Goal: Information Seeking & Learning: Learn about a topic

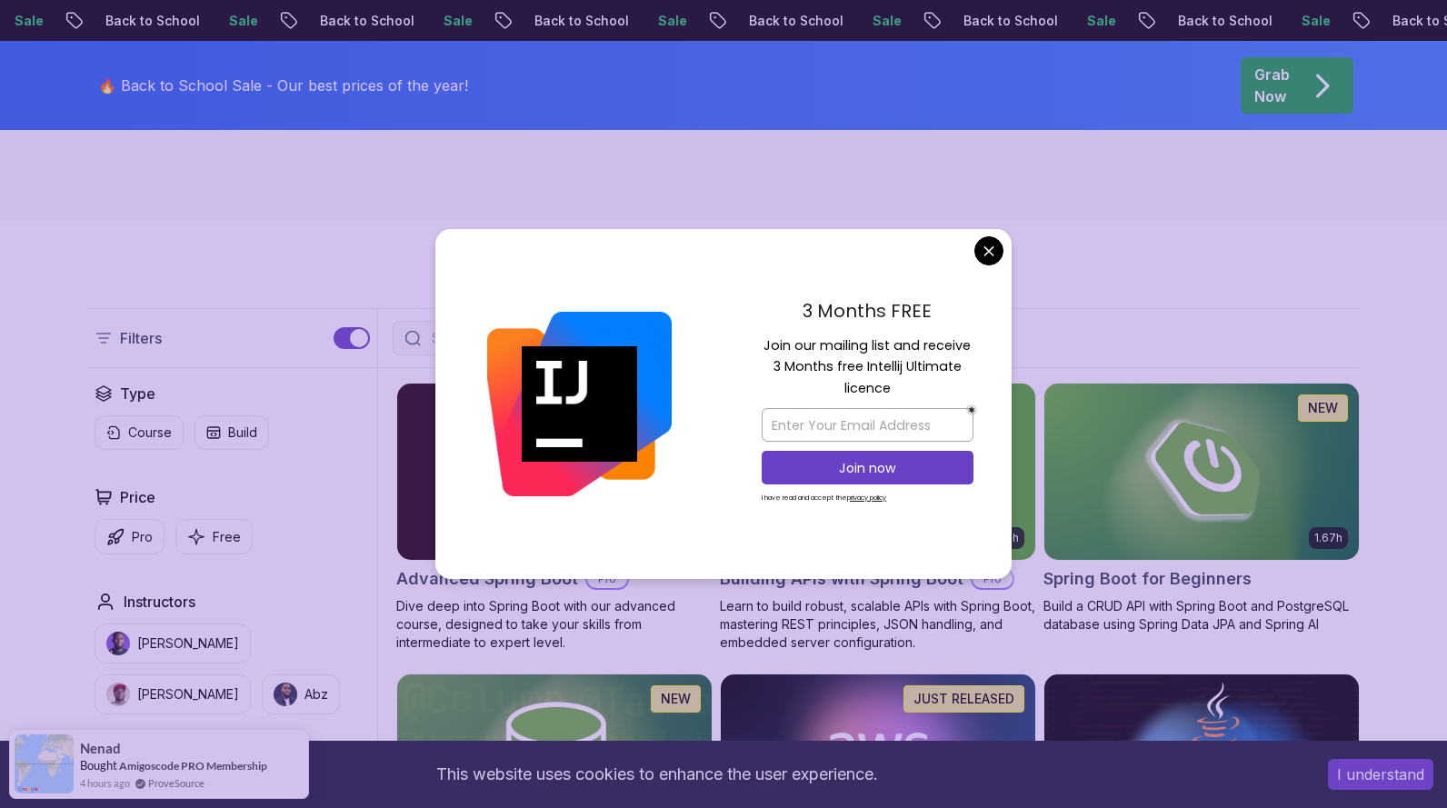
scroll to position [310, 0]
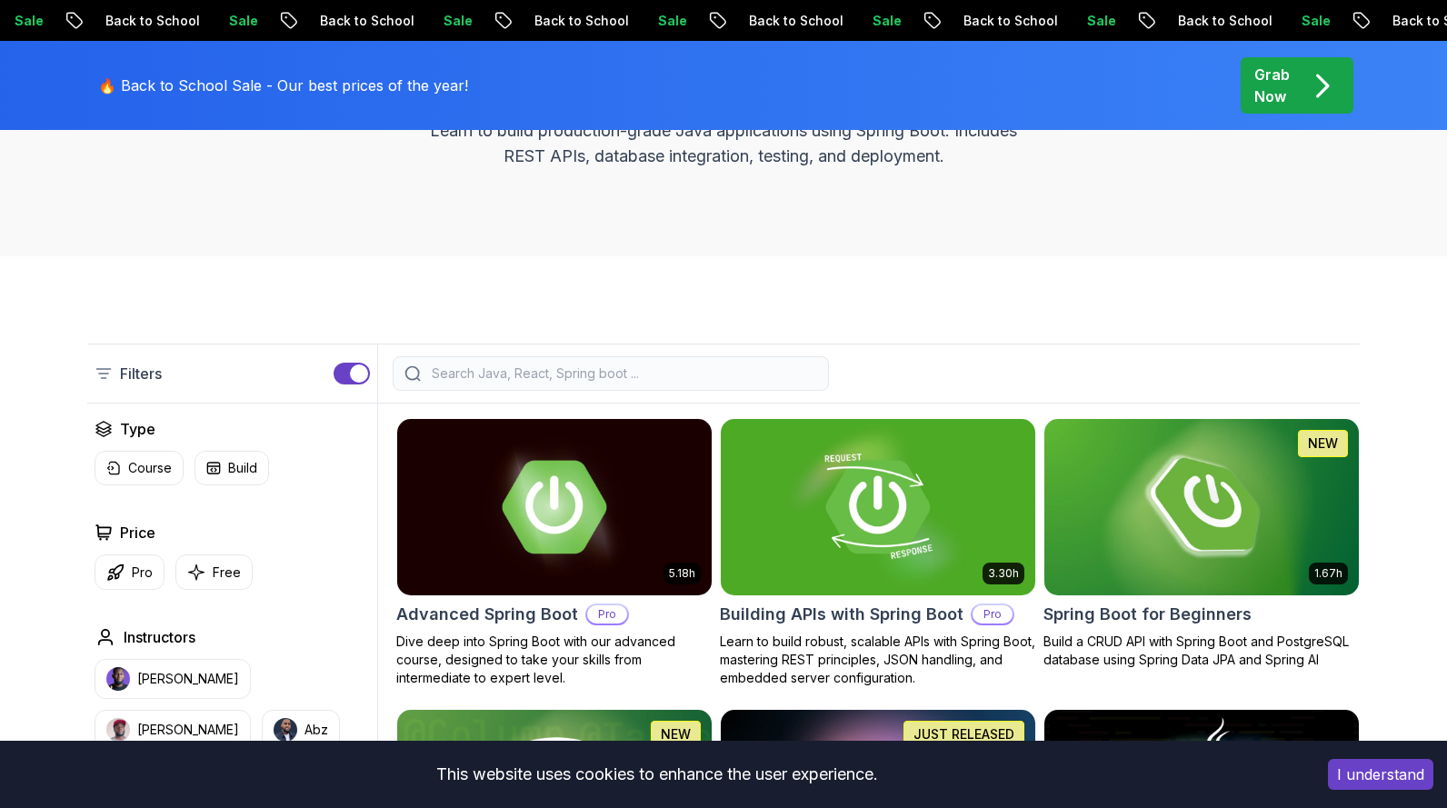
scroll to position [258, 0]
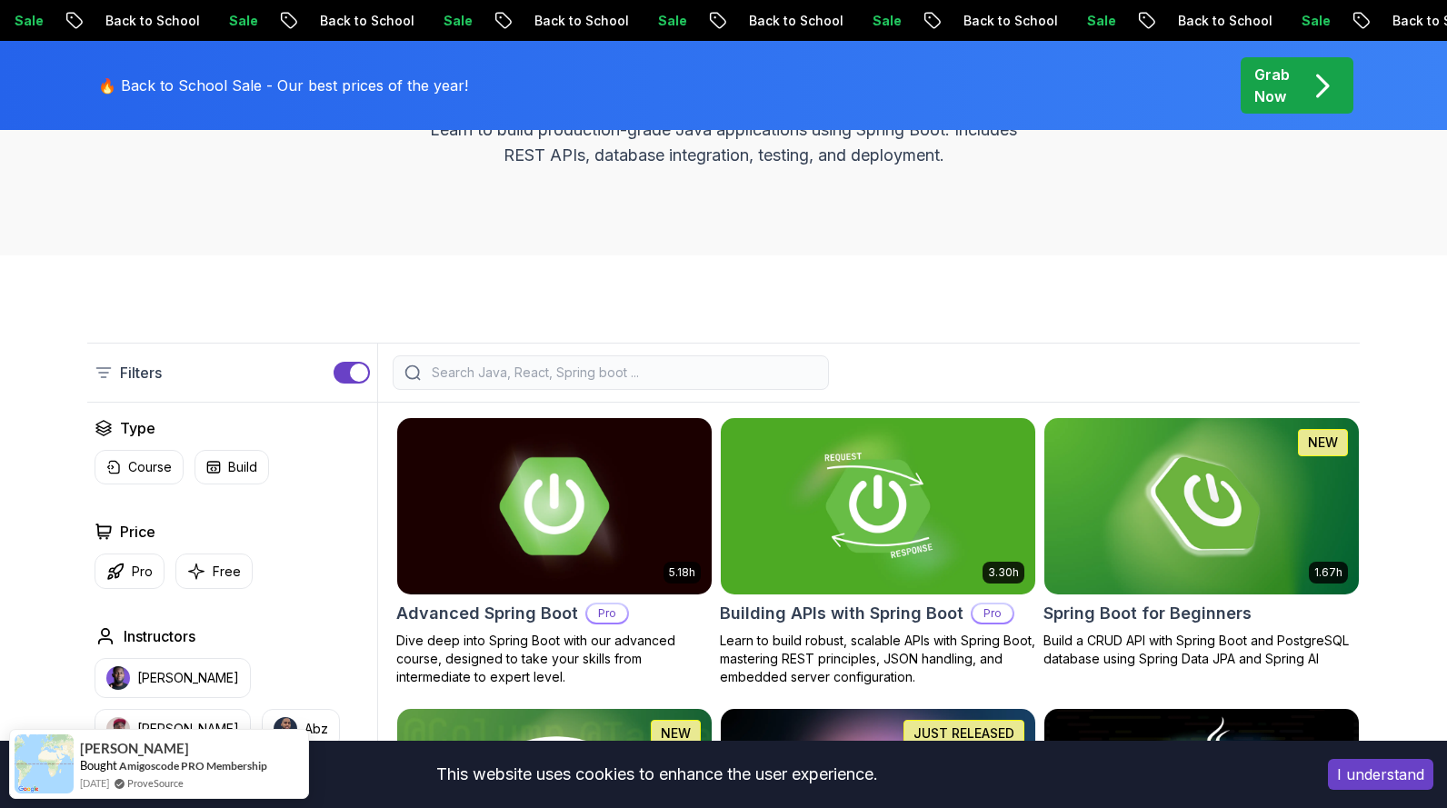
click at [606, 612] on p "Pro" at bounding box center [607, 613] width 40 height 18
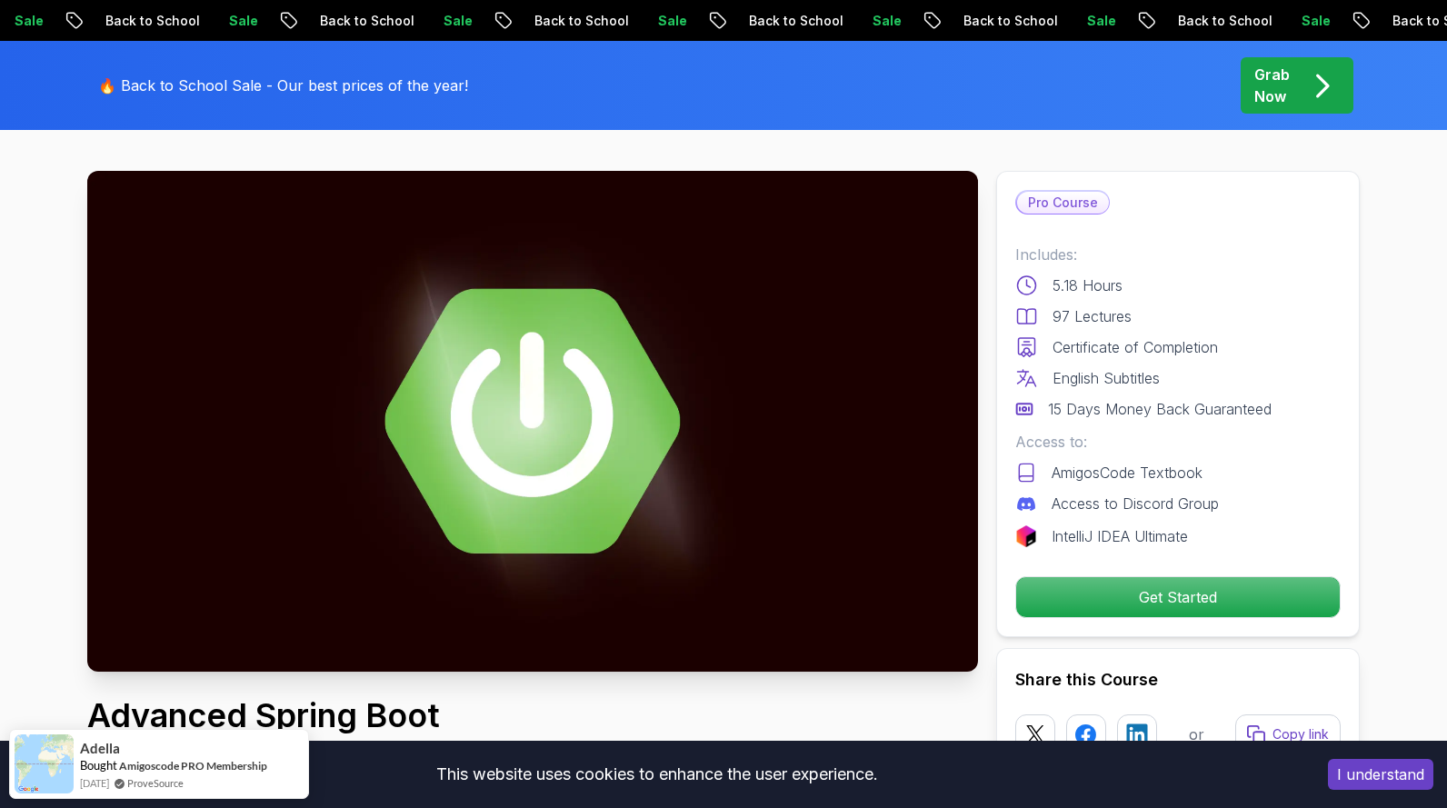
scroll to position [72, 0]
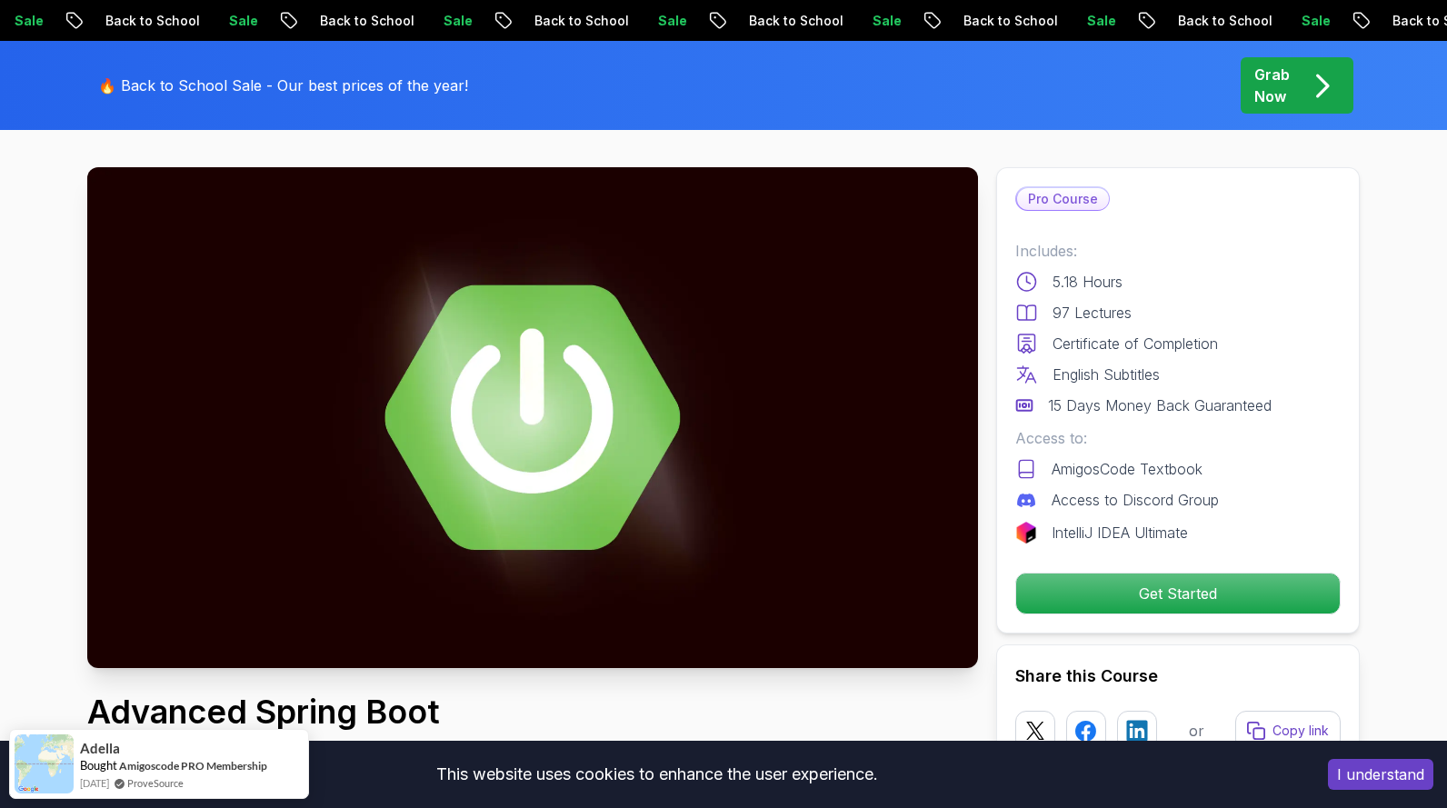
click at [754, 410] on img at bounding box center [532, 417] width 891 height 501
click at [1084, 197] on p "Pro Course" at bounding box center [1063, 199] width 92 height 22
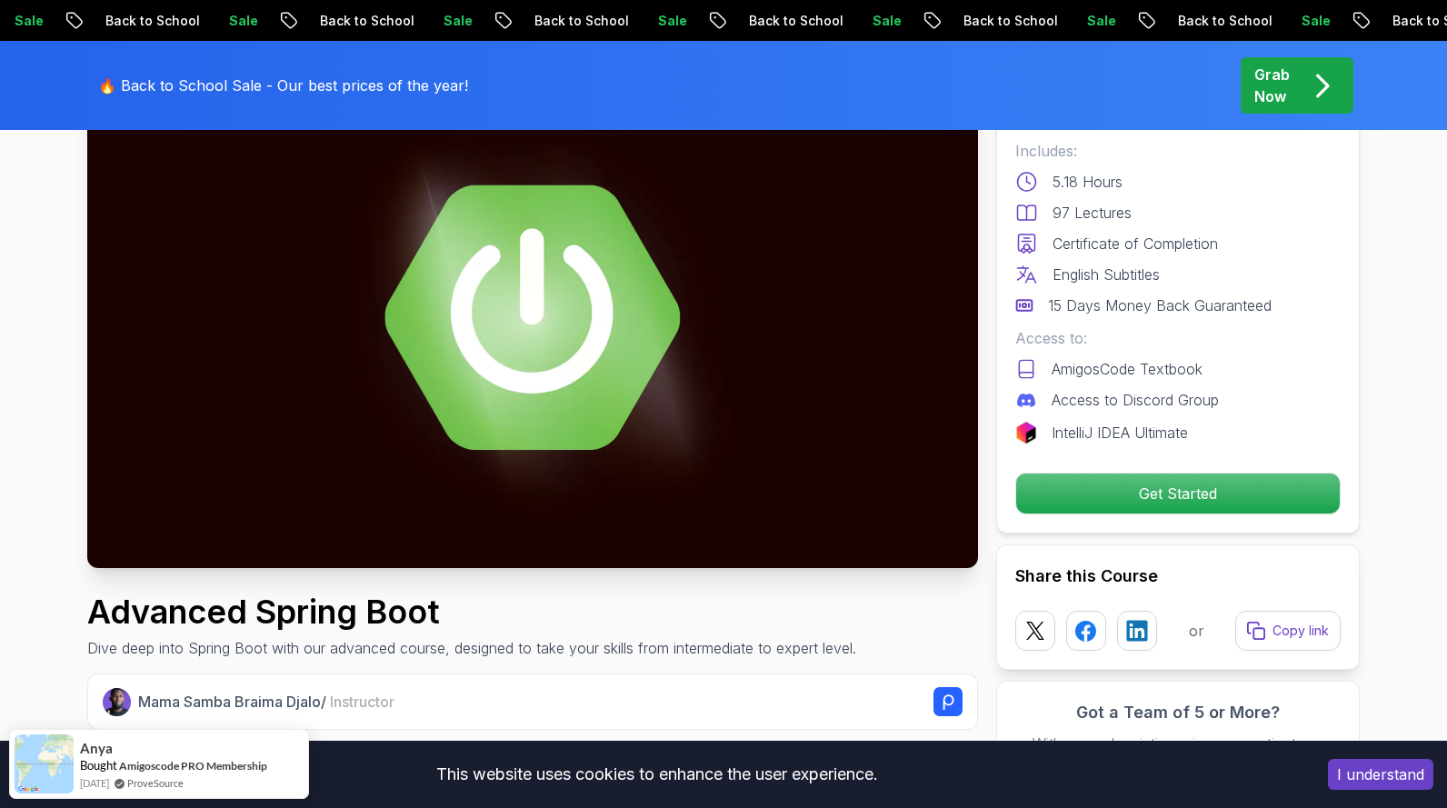
scroll to position [0, 0]
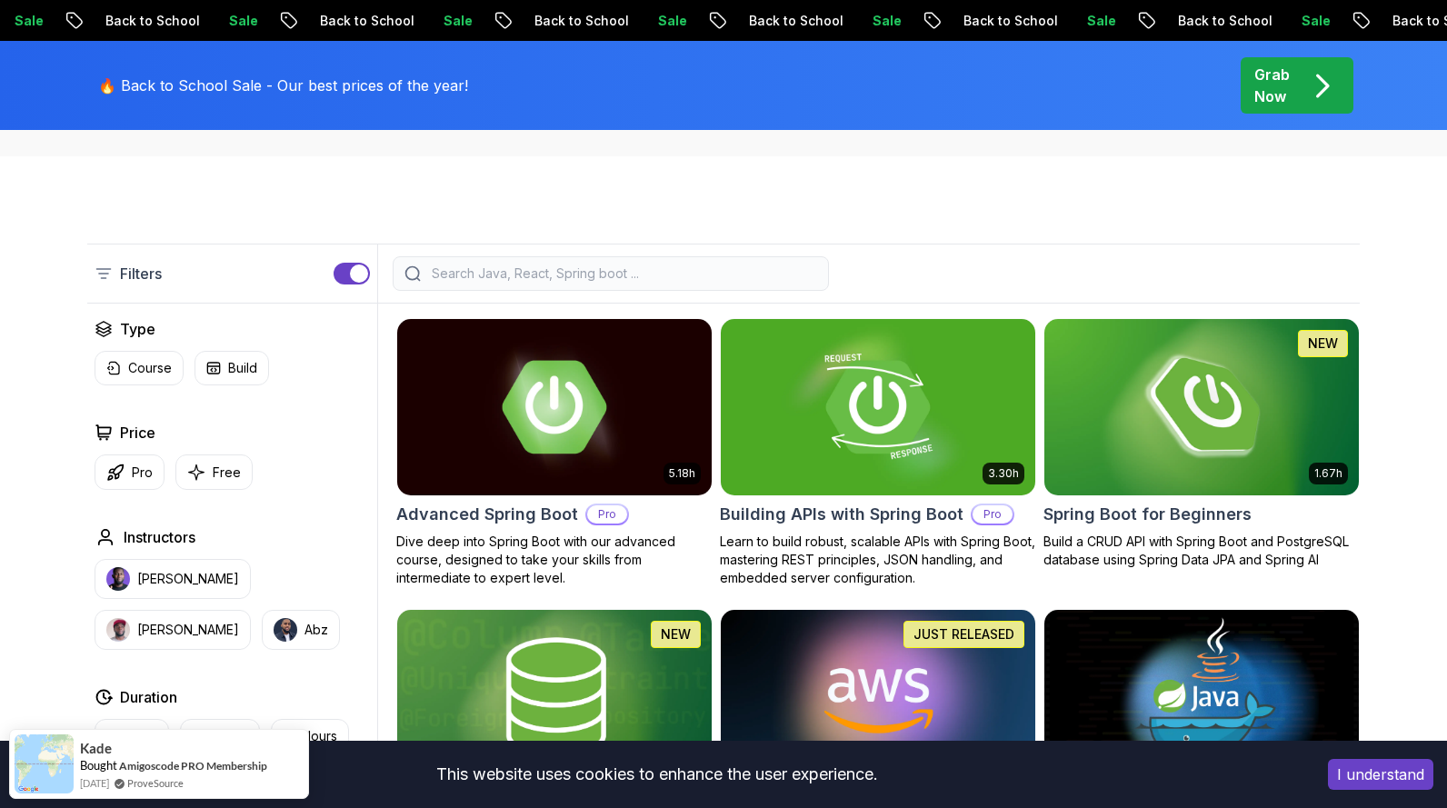
scroll to position [406, 0]
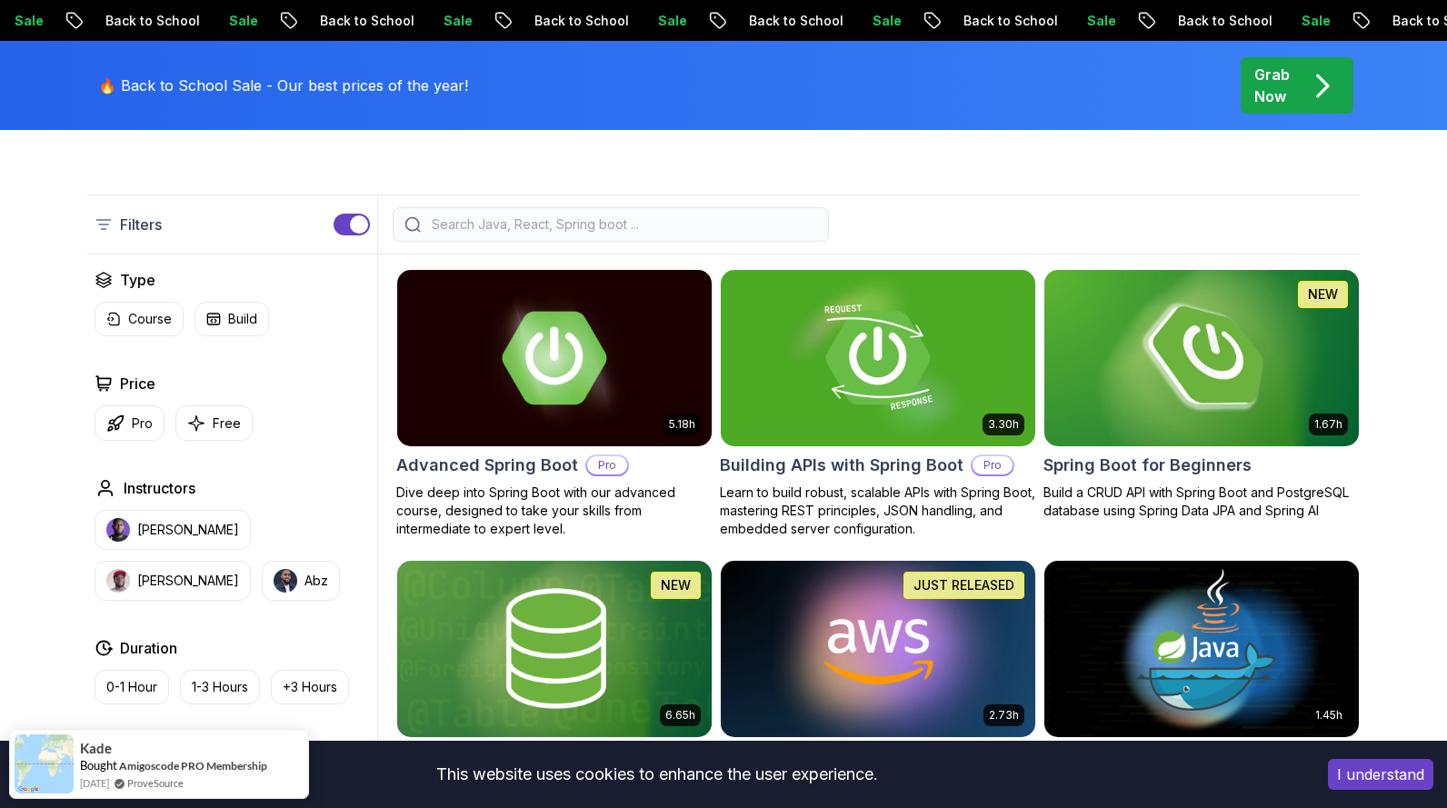
click at [1195, 380] on img at bounding box center [1201, 357] width 330 height 185
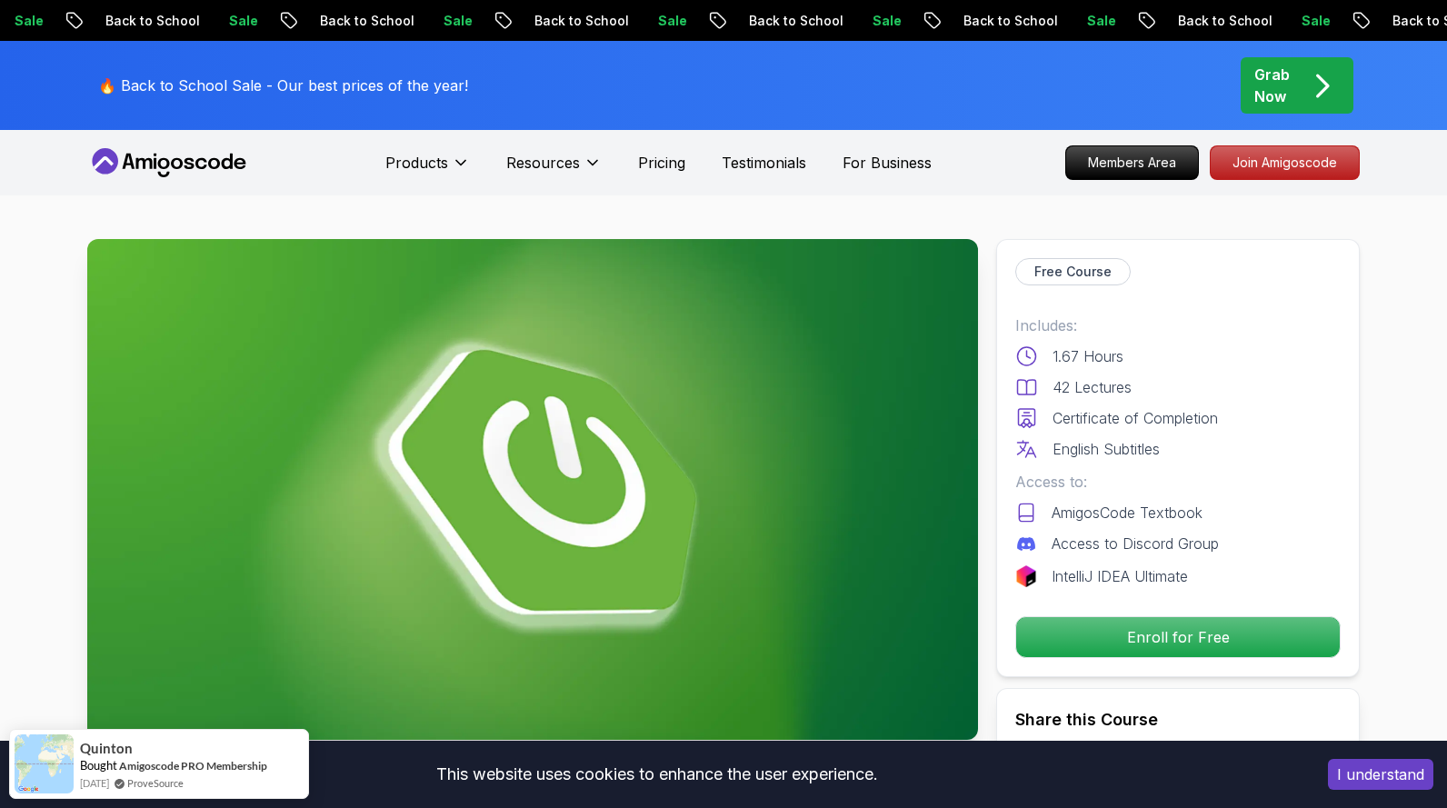
click at [813, 428] on img at bounding box center [532, 489] width 891 height 501
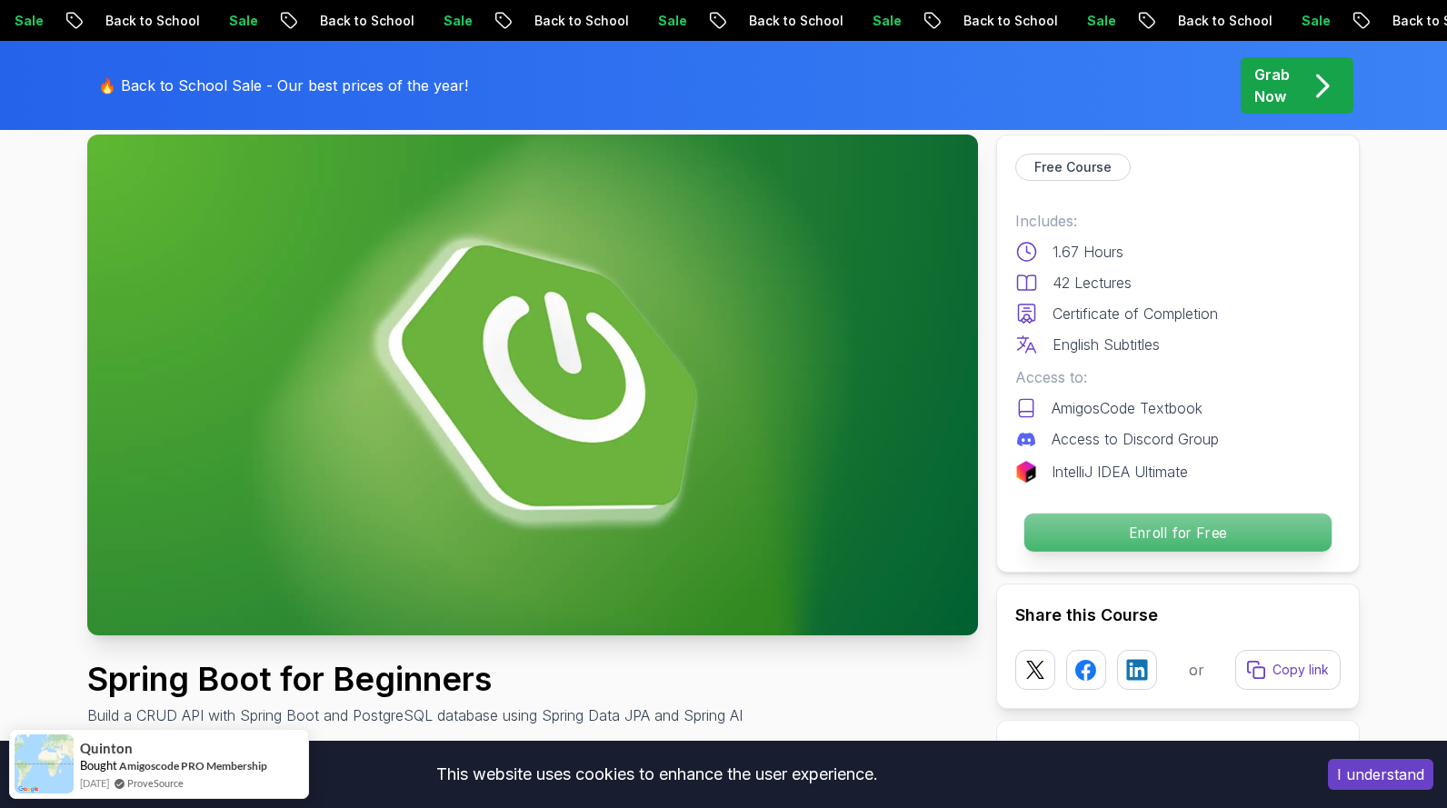
click at [1088, 540] on p "Enroll for Free" at bounding box center [1177, 533] width 307 height 38
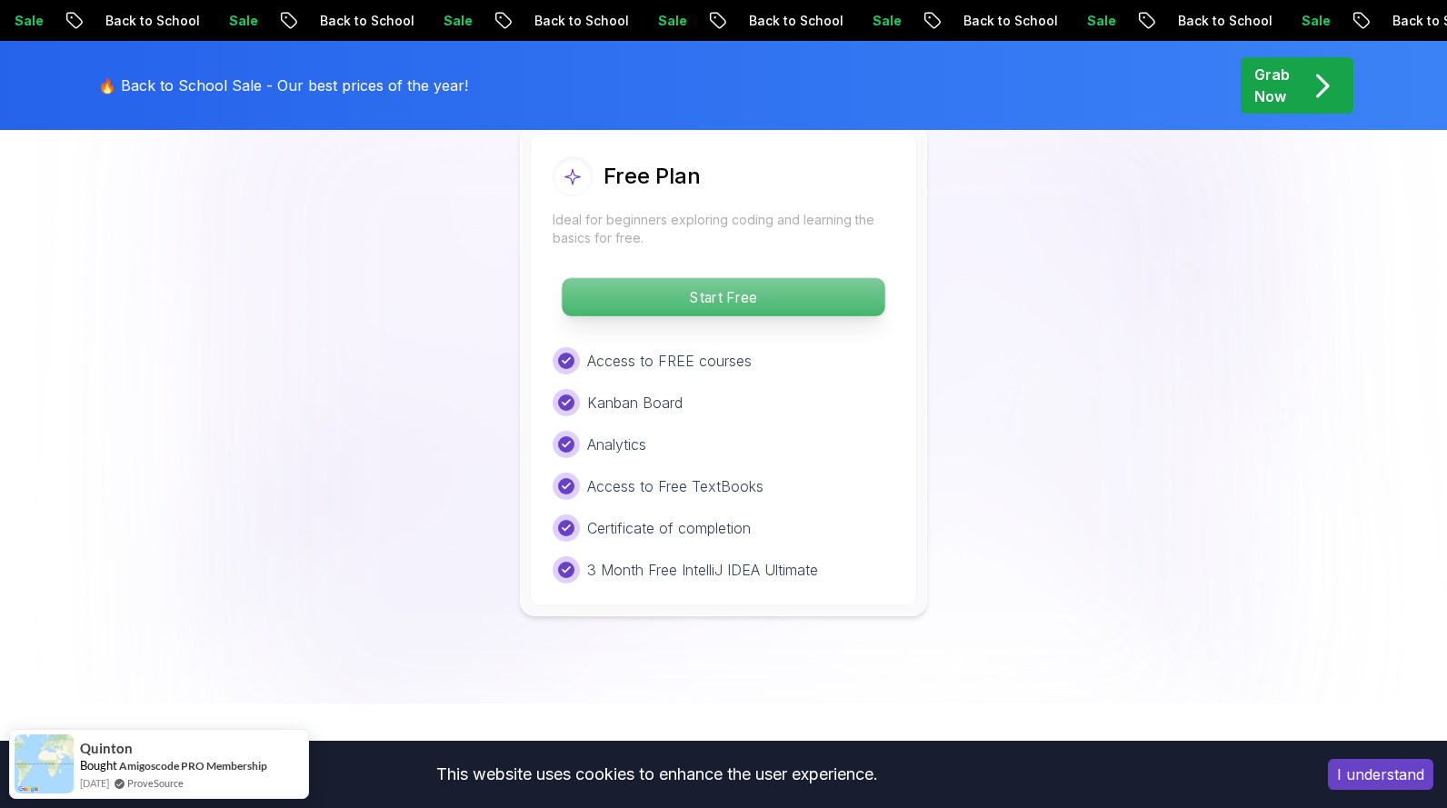
scroll to position [3724, 0]
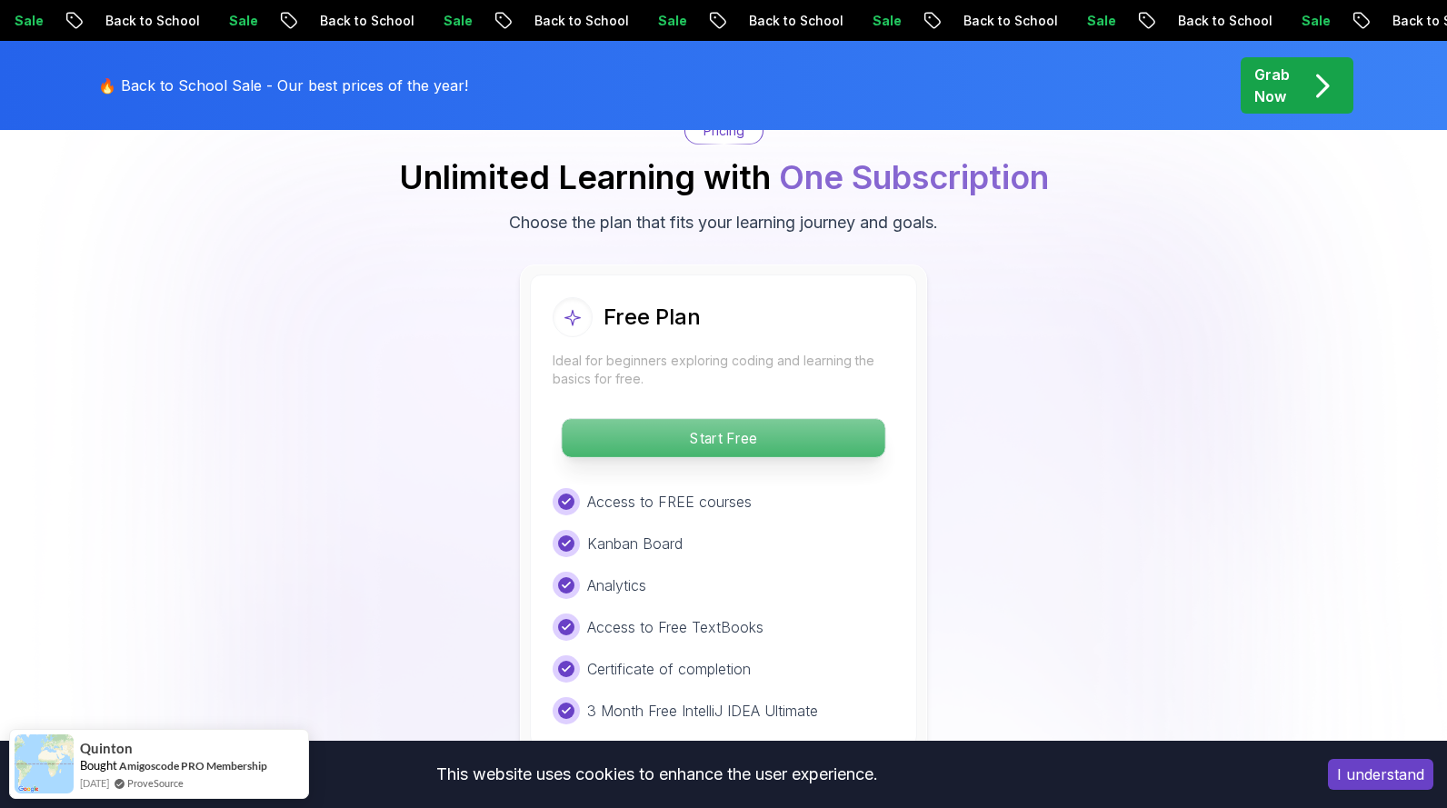
click at [747, 419] on p "Start Free" at bounding box center [723, 438] width 323 height 38
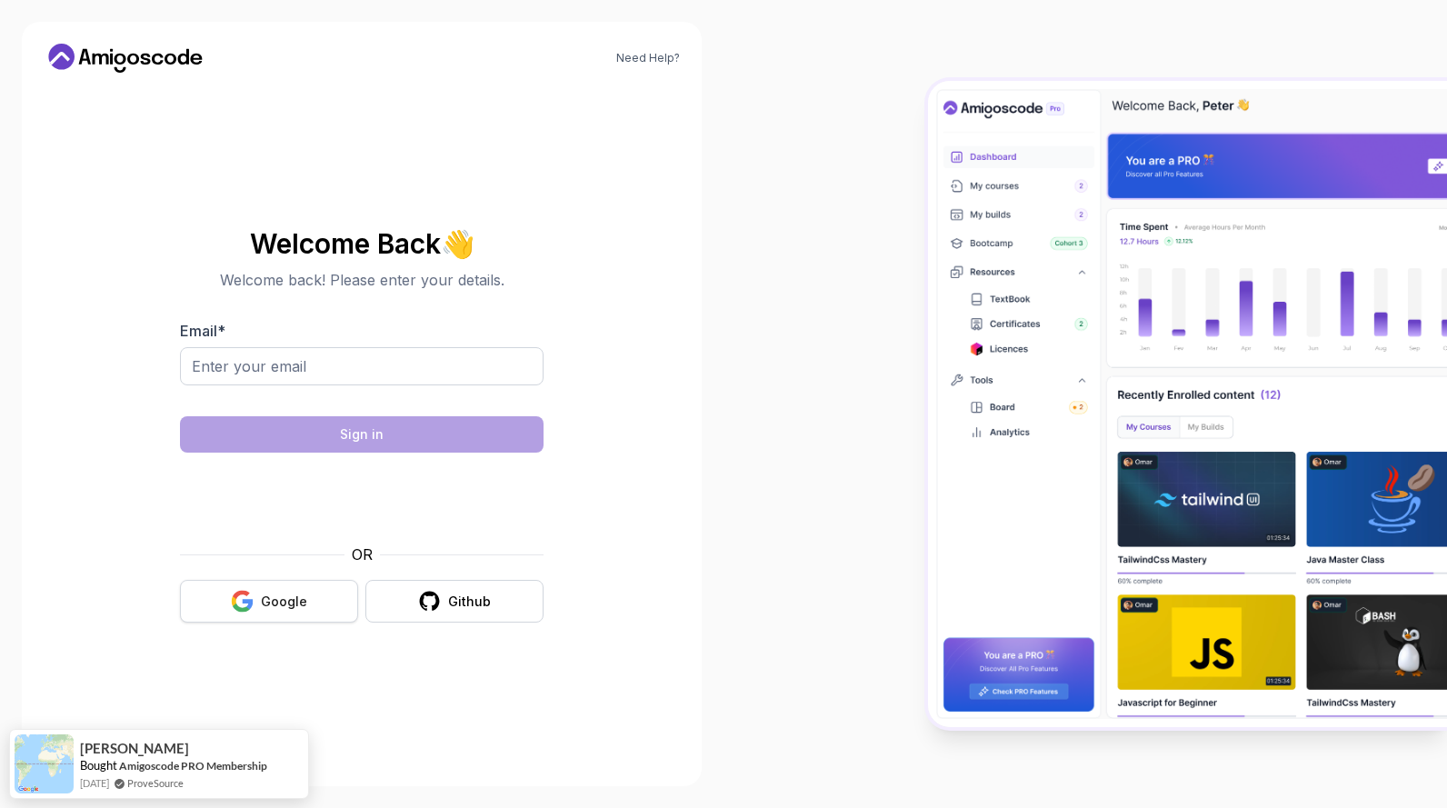
click at [271, 587] on button "Google" at bounding box center [269, 601] width 178 height 43
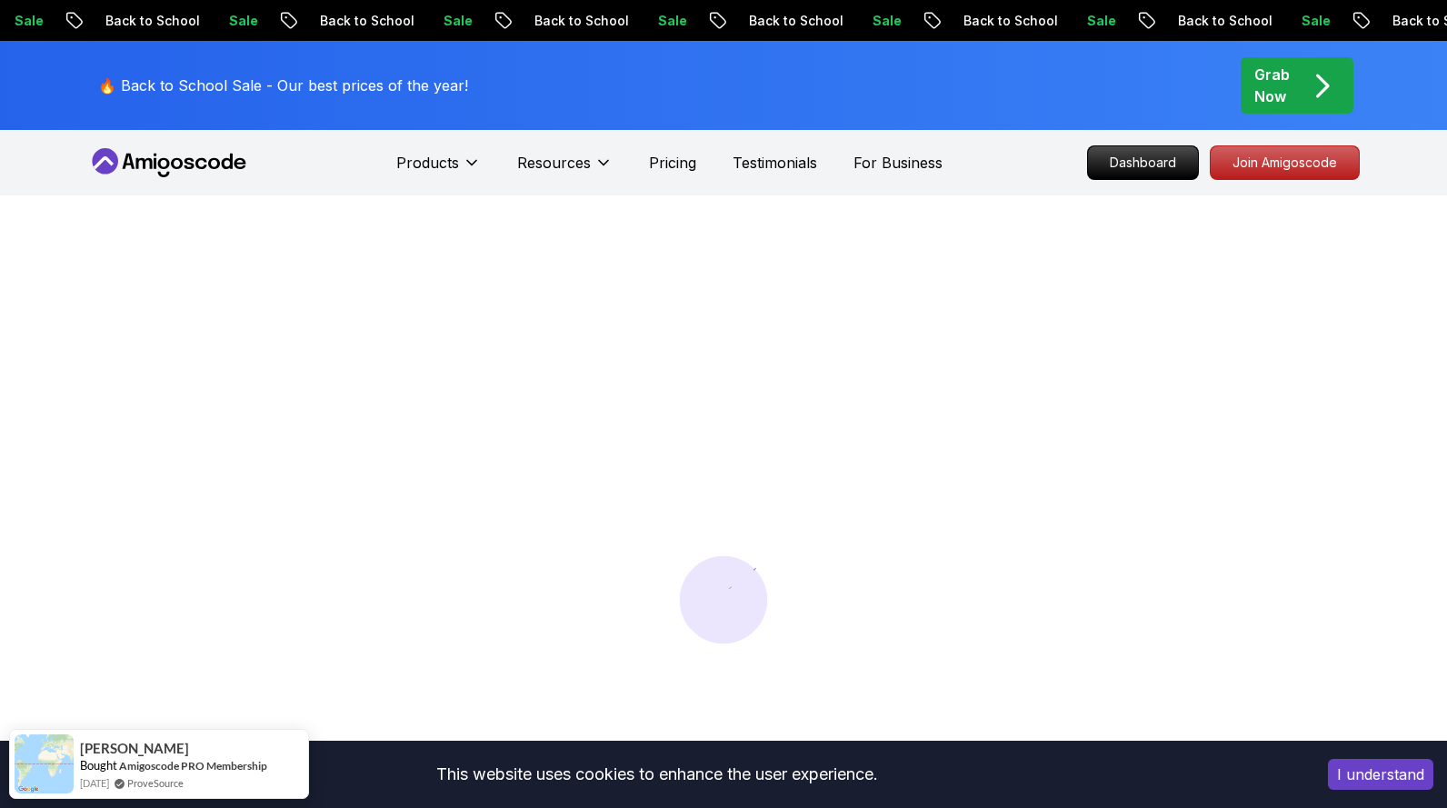
click at [1346, 767] on button "I understand" at bounding box center [1380, 774] width 105 height 31
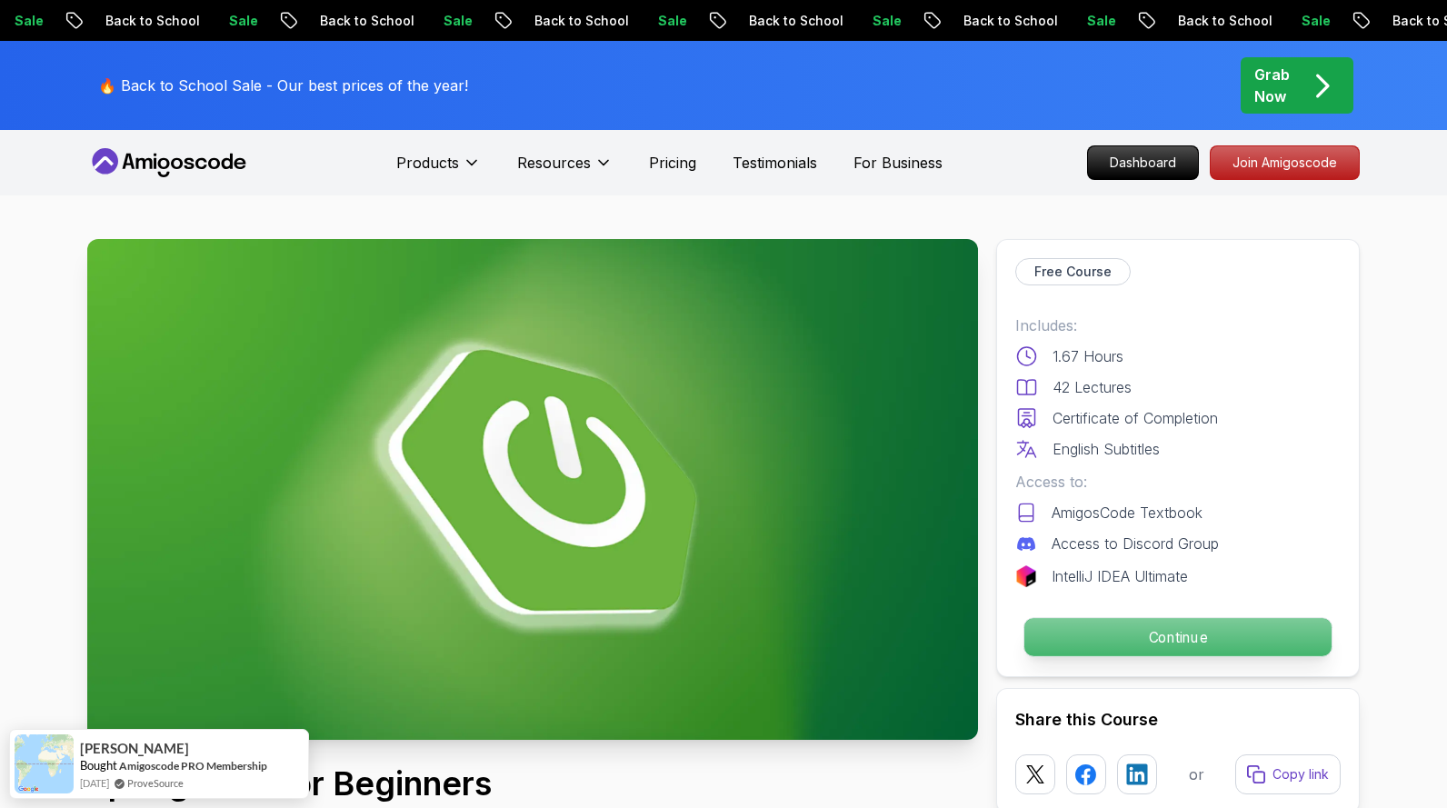
click at [1132, 652] on p "Continue" at bounding box center [1177, 637] width 307 height 38
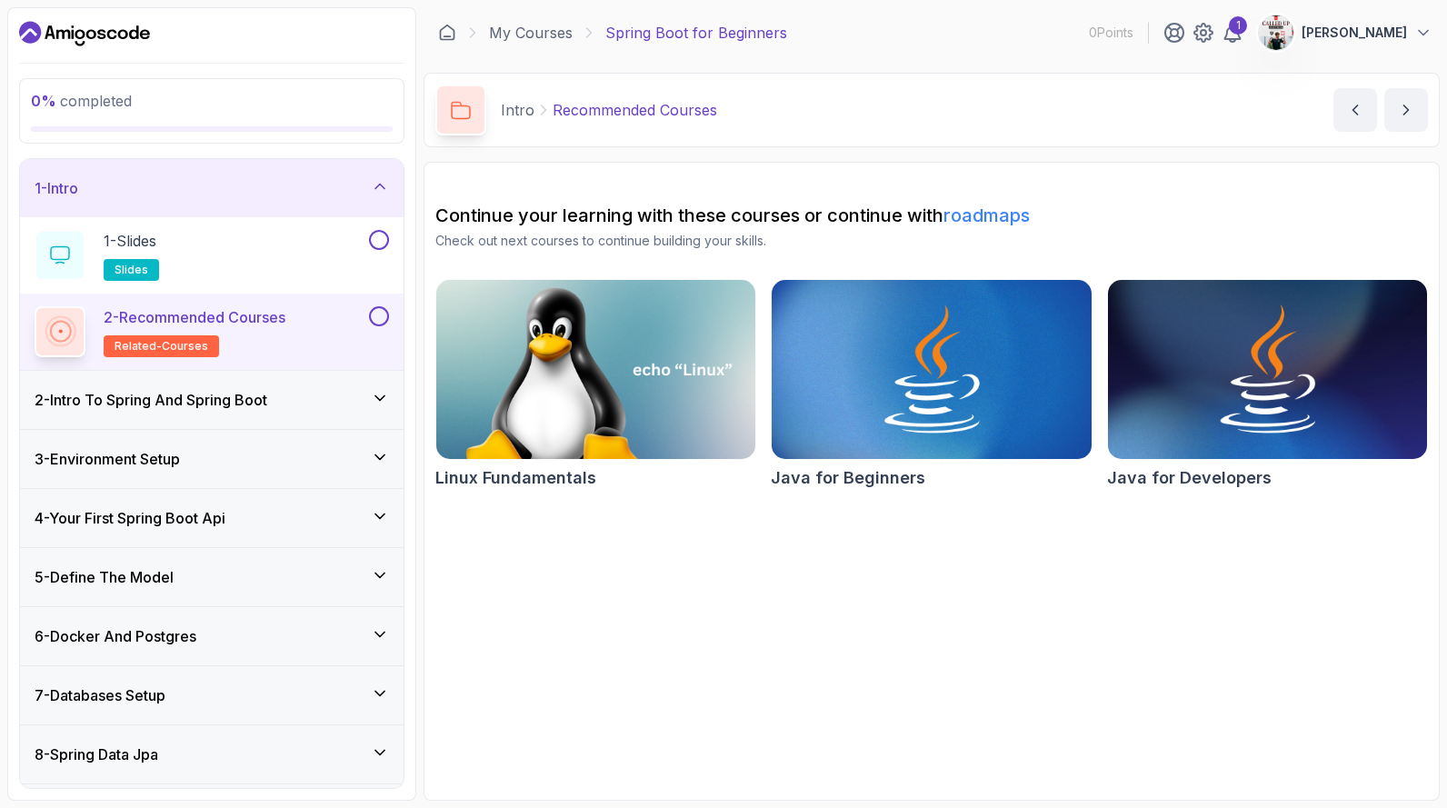
click at [373, 183] on icon at bounding box center [380, 186] width 18 height 18
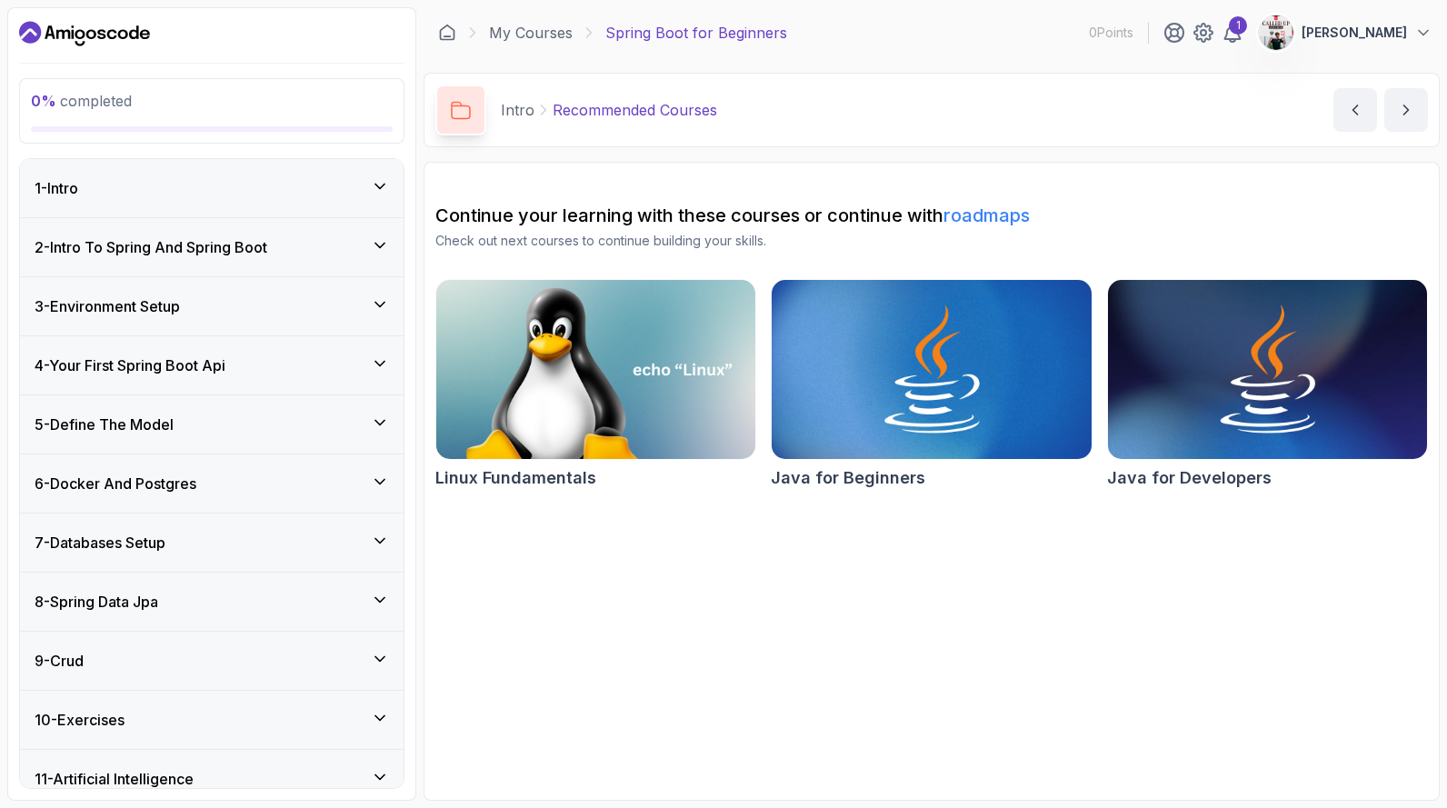
click at [384, 244] on icon at bounding box center [380, 245] width 18 height 18
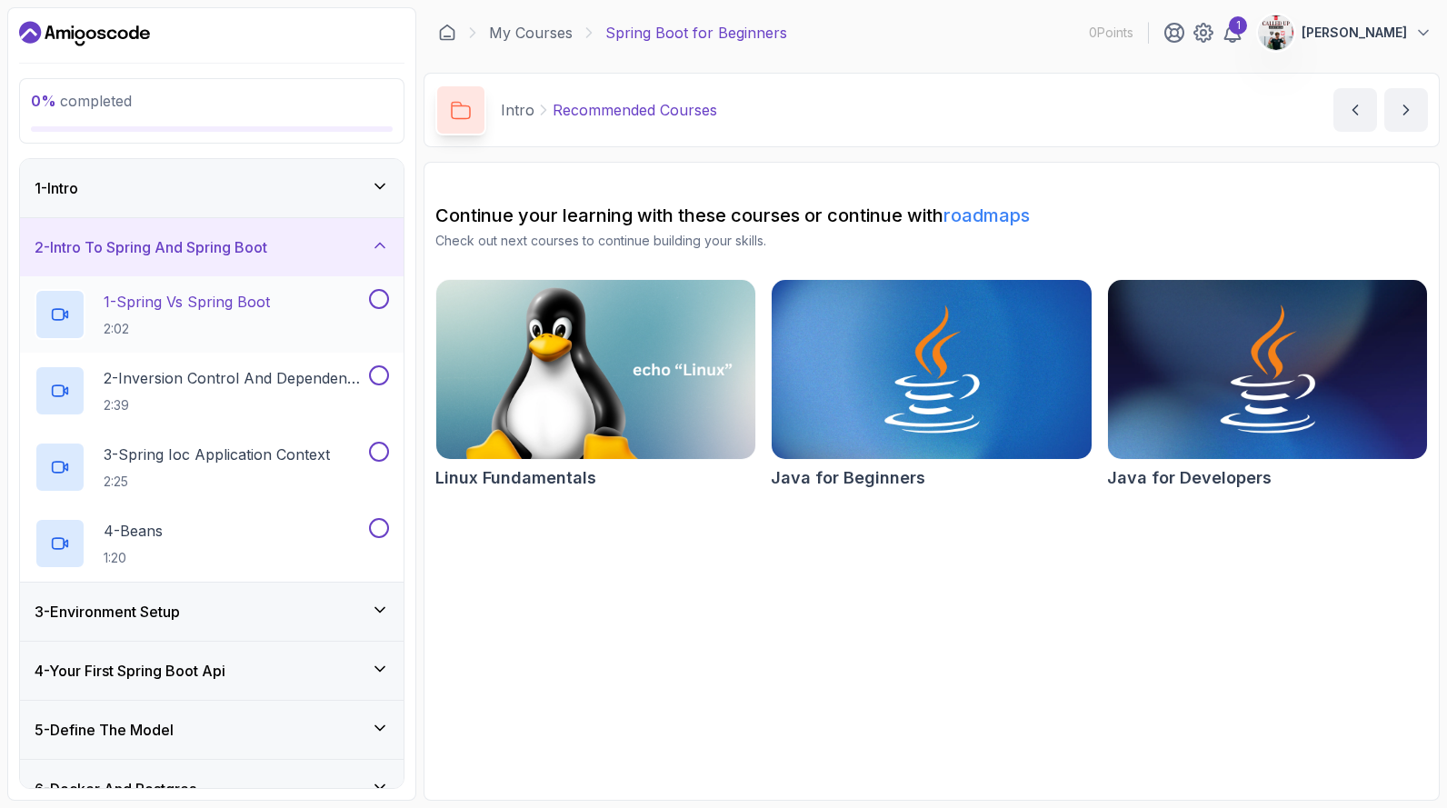
click at [302, 305] on div "1 - Spring Vs Spring Boot 2:02" at bounding box center [200, 314] width 331 height 51
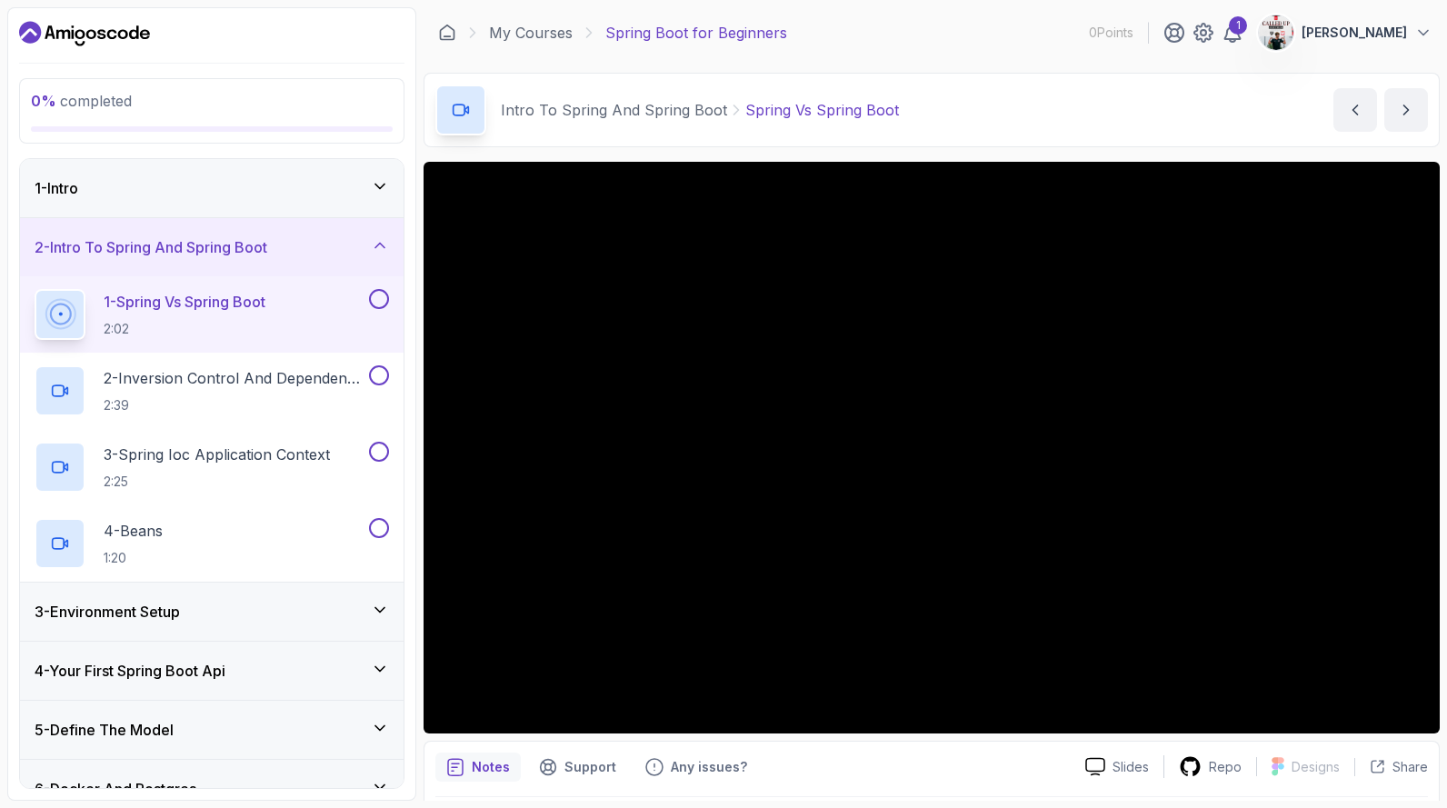
click at [1215, 134] on div "Intro To Spring And Spring Boot Spring Vs Spring Boot Spring Vs Spring Boot by …" at bounding box center [932, 110] width 1016 height 75
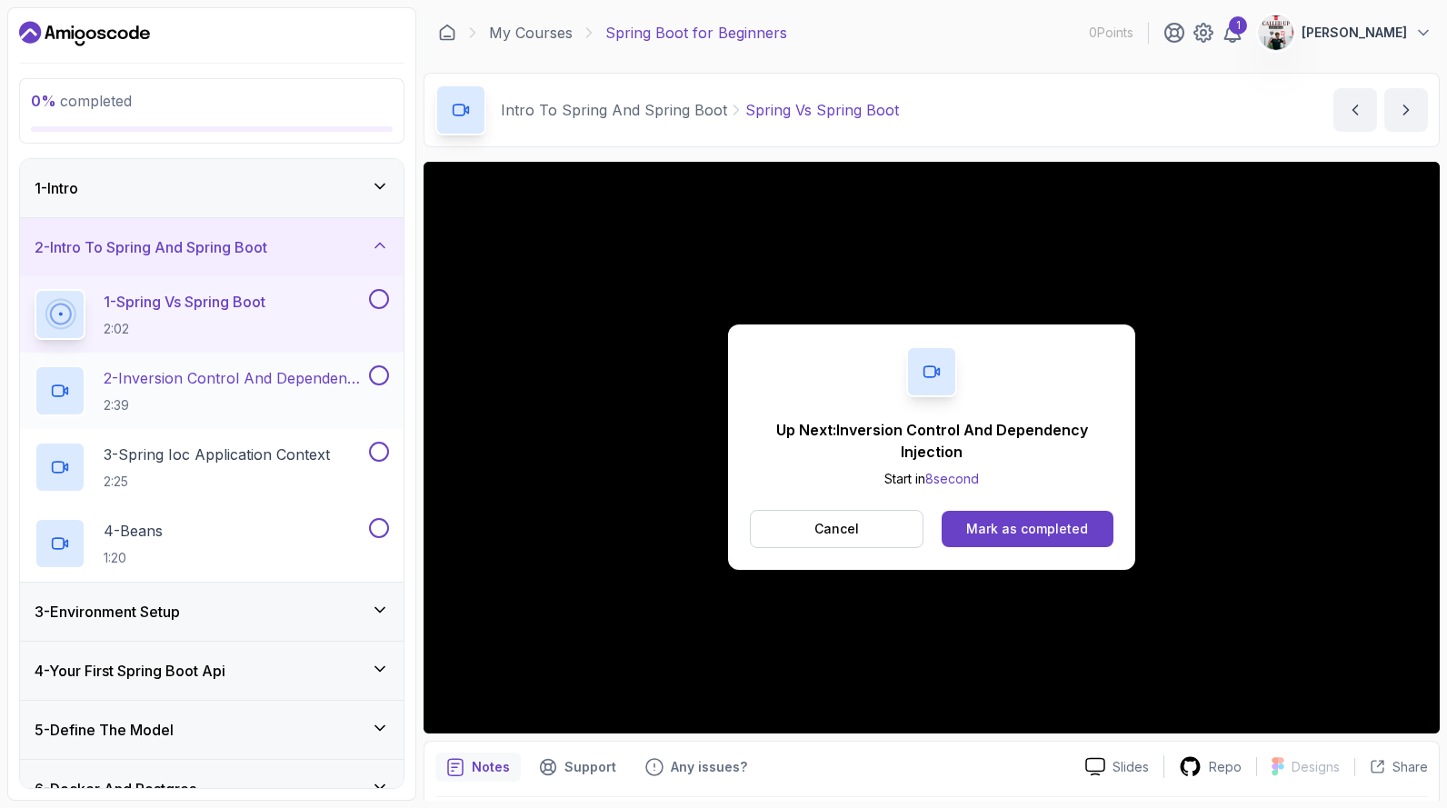
click at [295, 389] on h2 "2 - Inversion Control And Dependency Injection 2:39" at bounding box center [235, 390] width 262 height 47
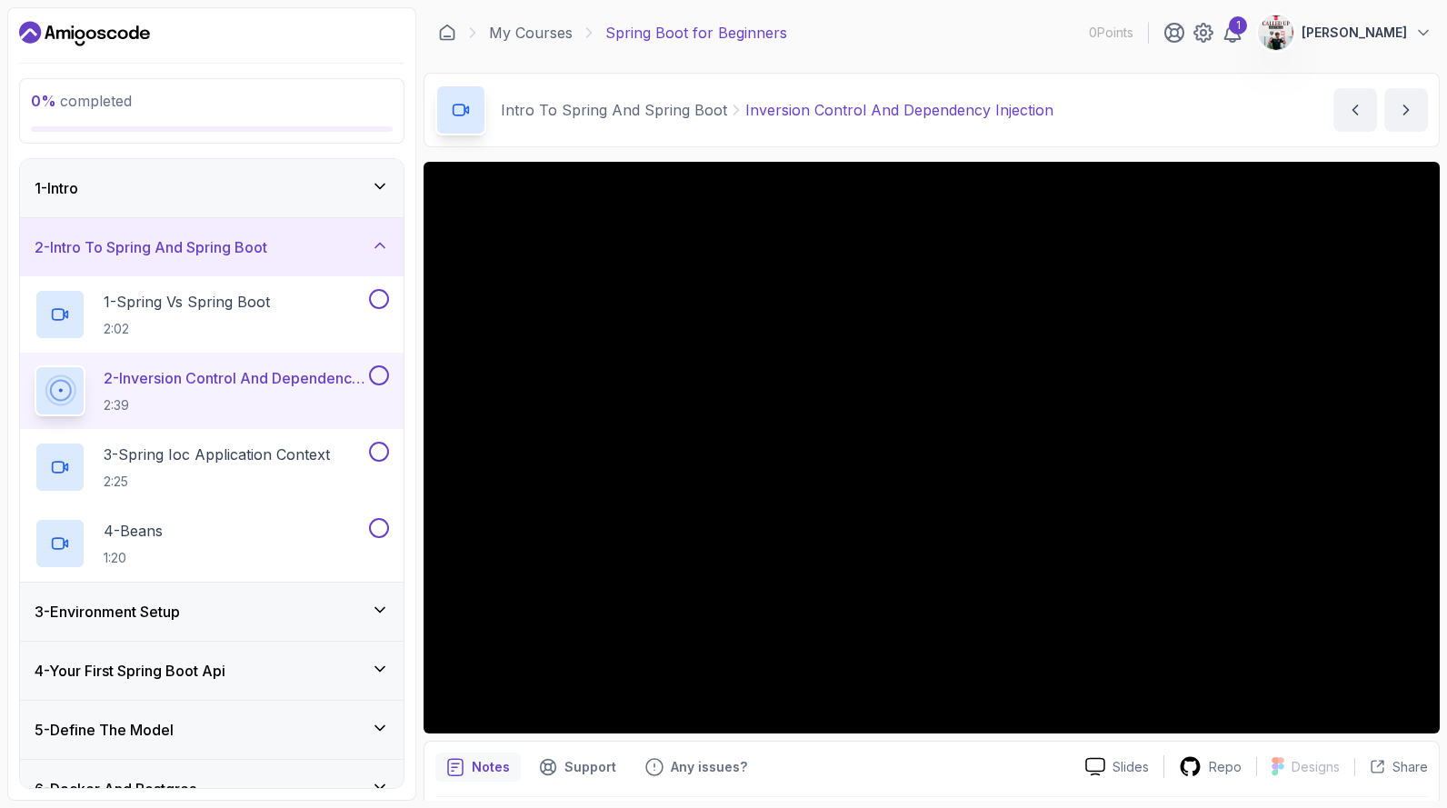
click at [1163, 105] on div "Intro To Spring And Spring Boot Inversion Control And Dependency Injection Inve…" at bounding box center [932, 110] width 1016 height 75
click at [261, 463] on p "3 - Spring Ioc Application Context" at bounding box center [217, 455] width 226 height 22
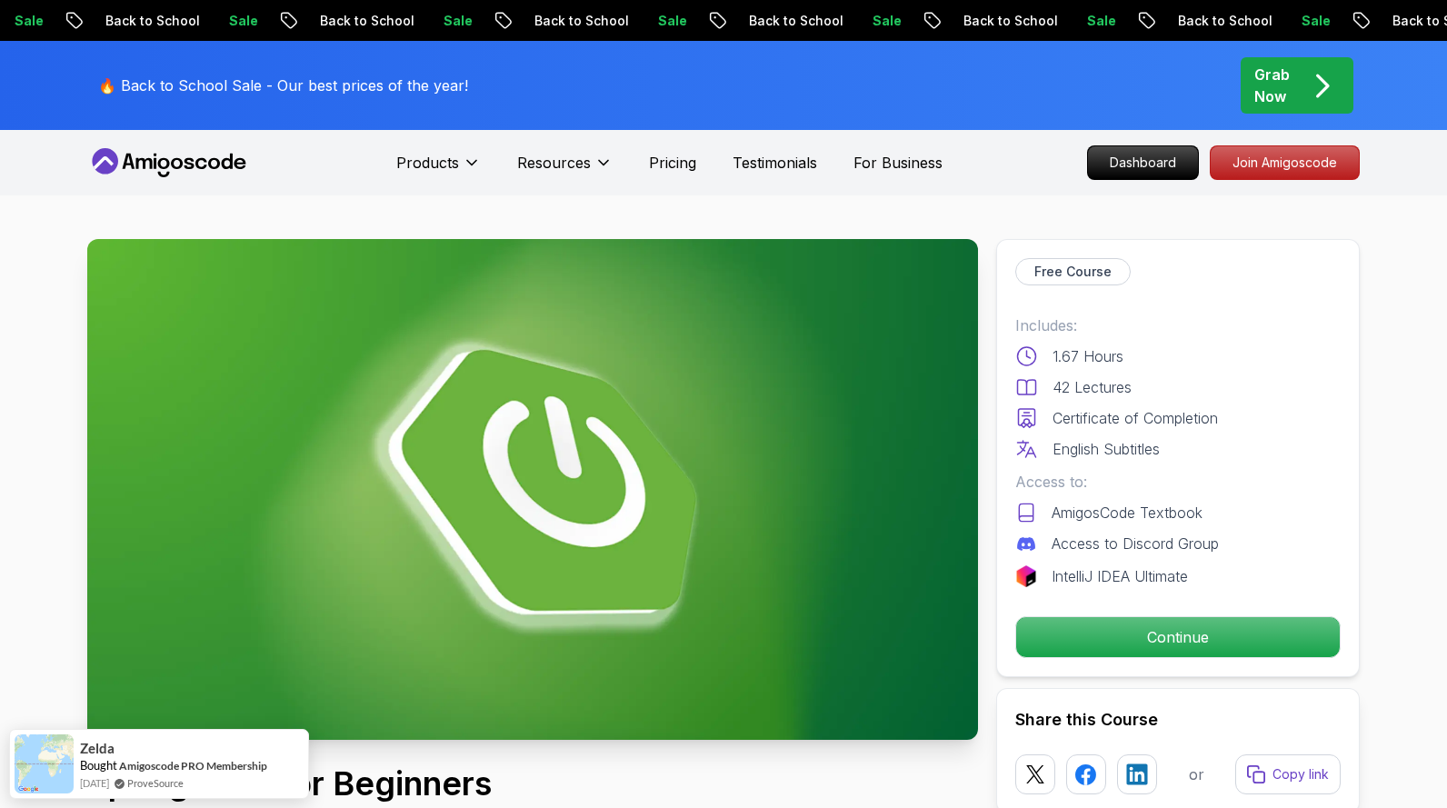
click at [186, 148] on icon at bounding box center [169, 162] width 164 height 29
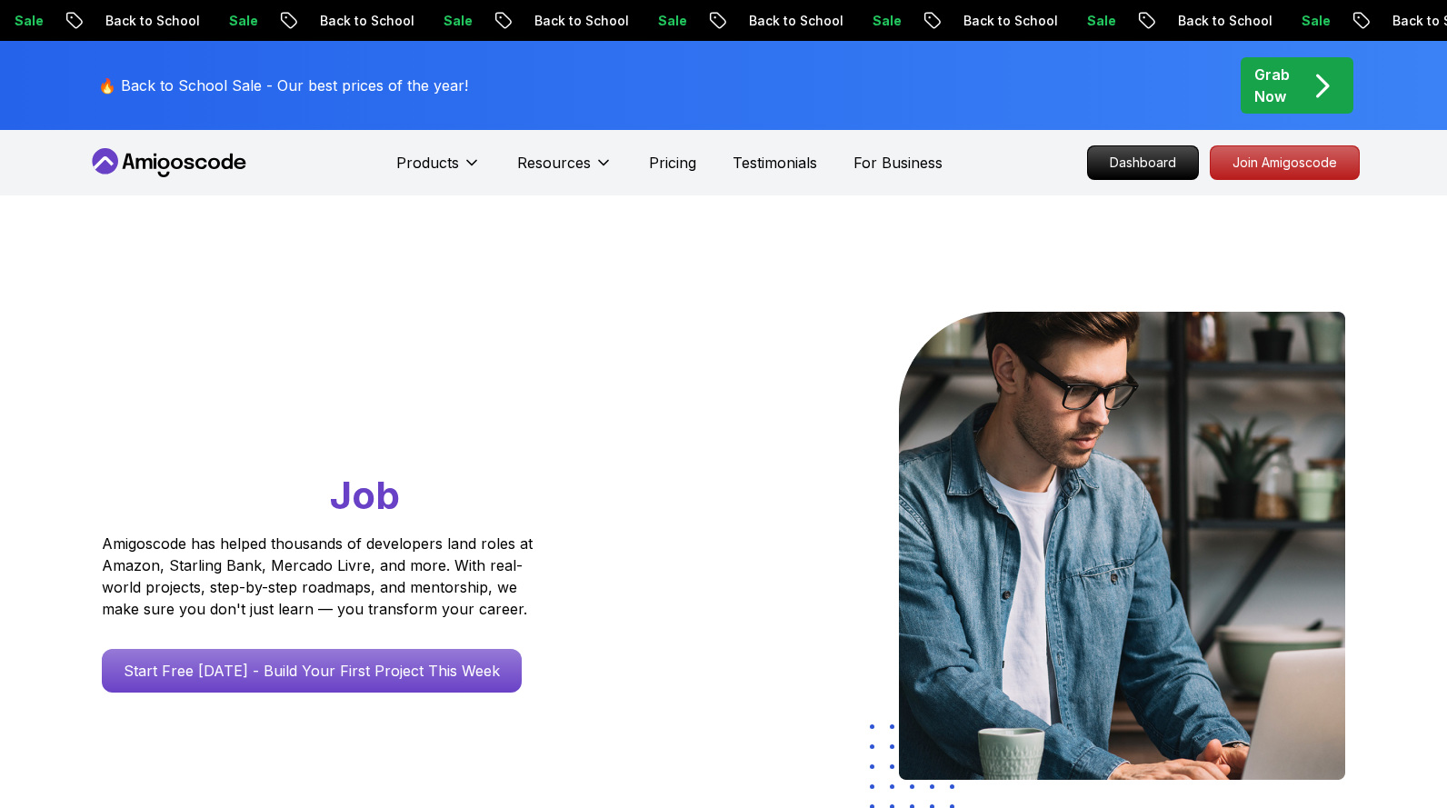
click at [185, 160] on icon at bounding box center [190, 163] width 10 height 11
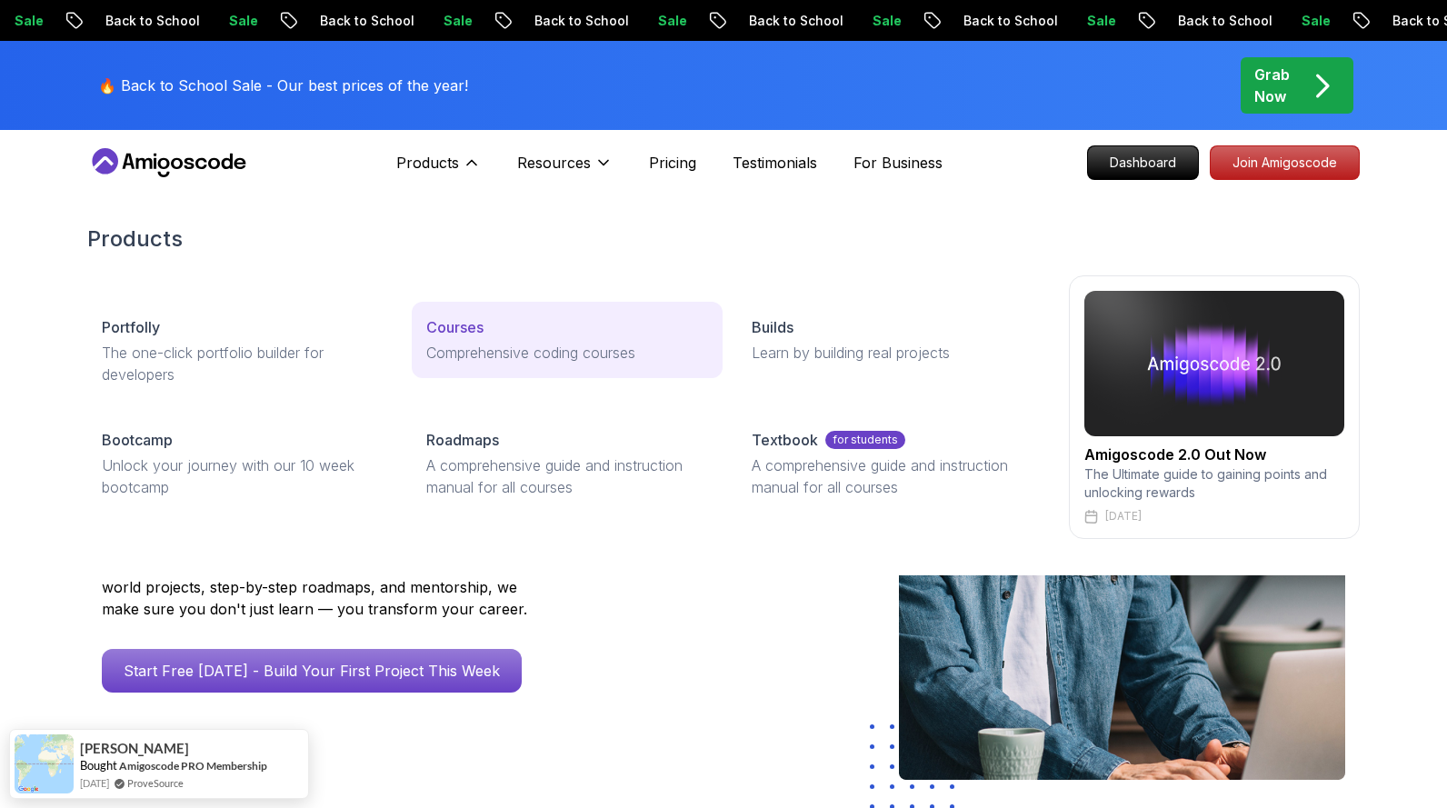
click at [472, 315] on link "Courses Comprehensive coding courses" at bounding box center [567, 340] width 310 height 76
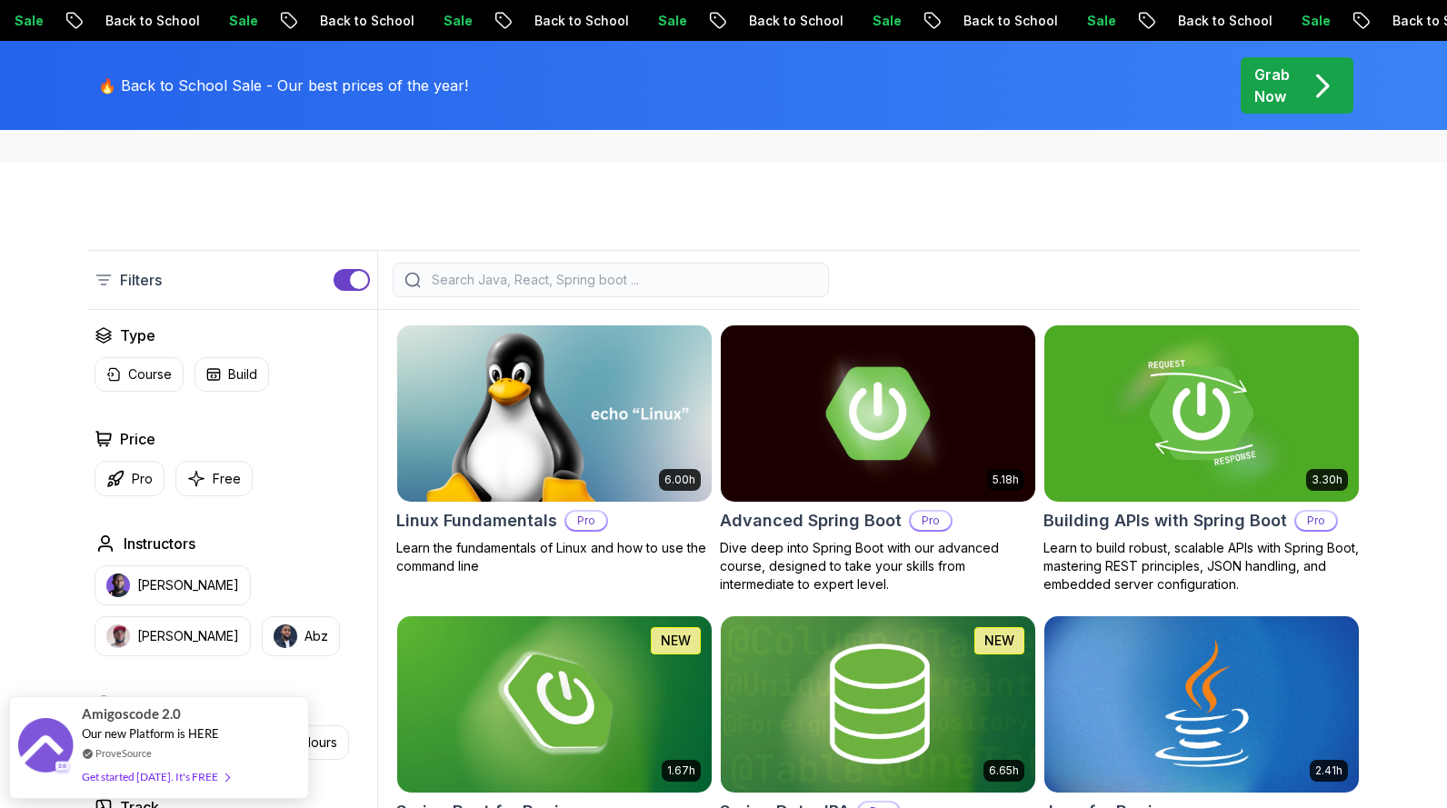
scroll to position [459, 0]
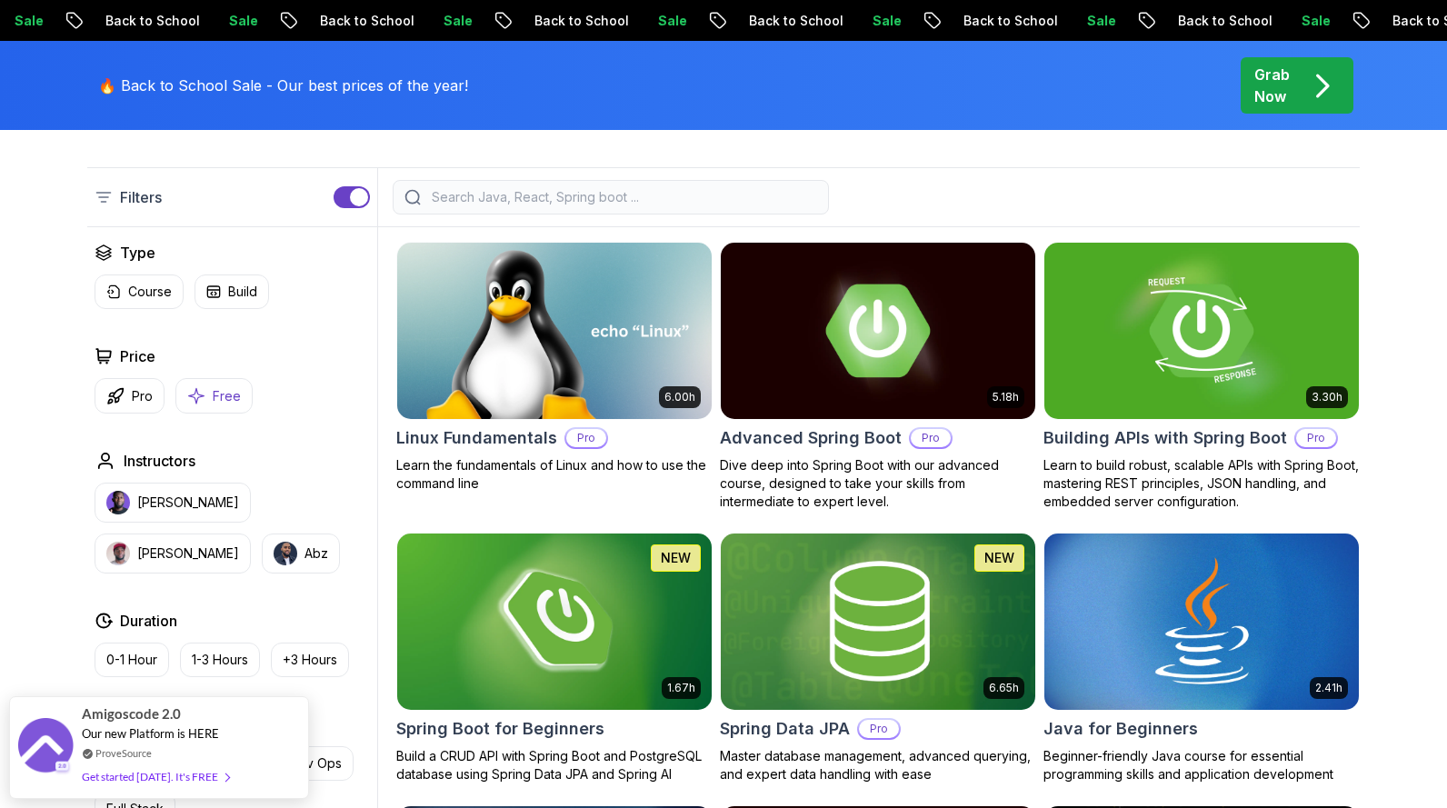
click at [224, 389] on p "Free" at bounding box center [227, 396] width 28 height 18
